Goal: Information Seeking & Learning: Learn about a topic

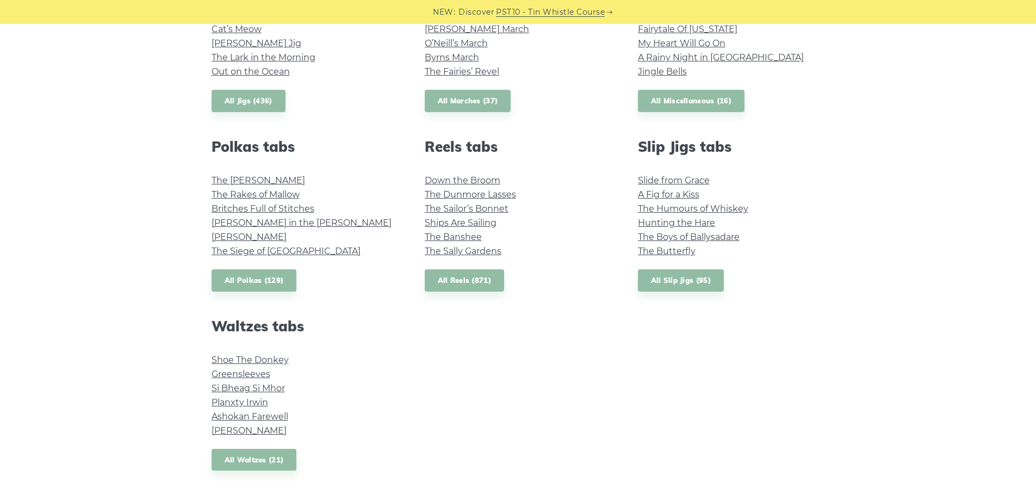
scroll to position [678, 0]
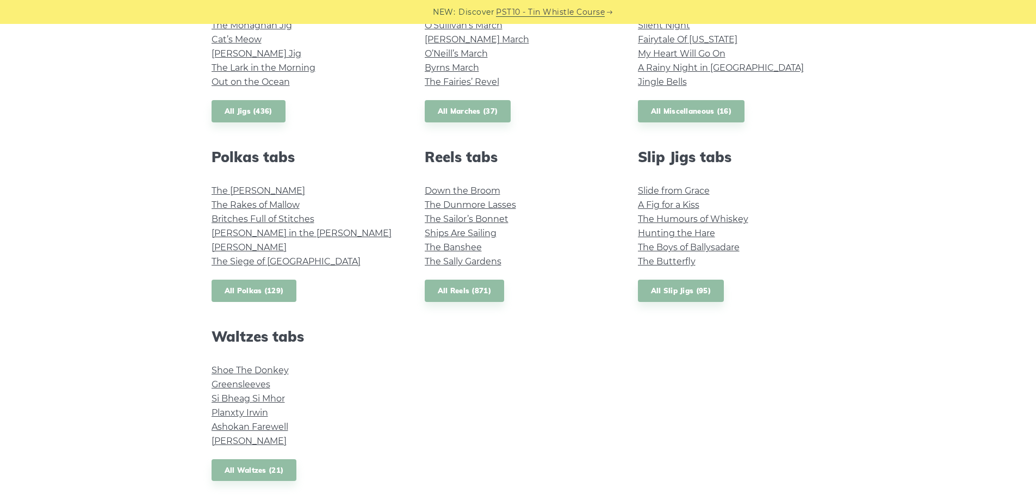
click at [253, 290] on link "All Polkas (129)" at bounding box center [253, 290] width 85 height 22
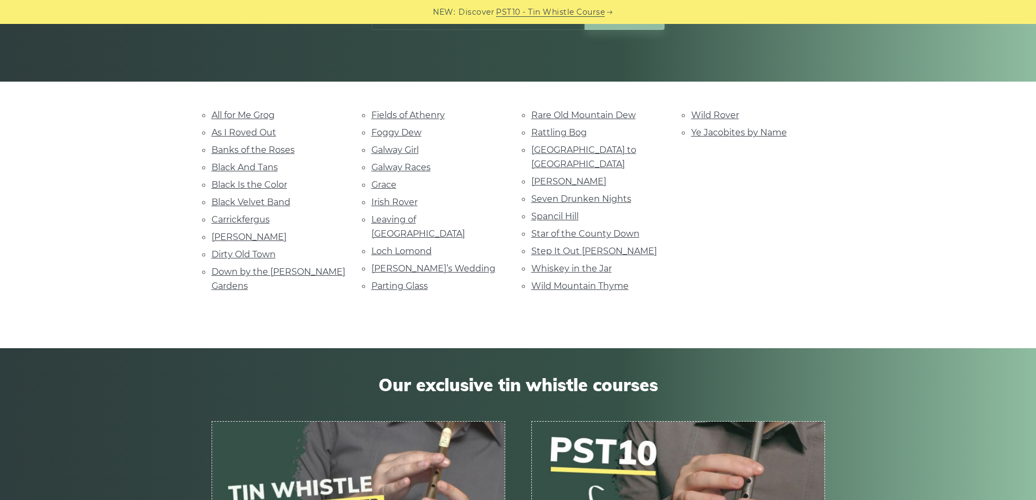
scroll to position [193, 0]
